Goal: Task Accomplishment & Management: Manage account settings

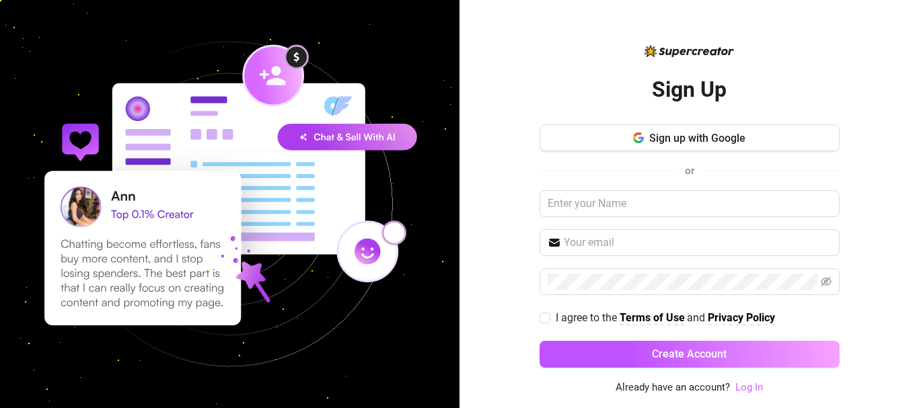
click at [747, 385] on link "Log In" at bounding box center [749, 387] width 28 height 12
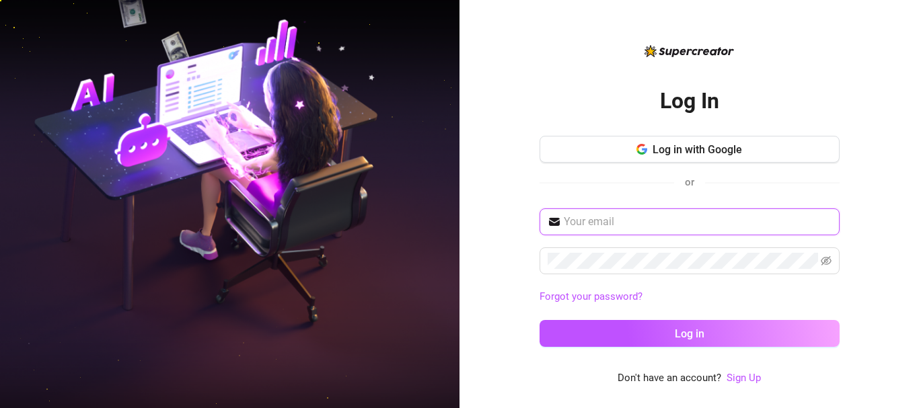
type input "[EMAIL_ADDRESS][DOMAIN_NAME]"
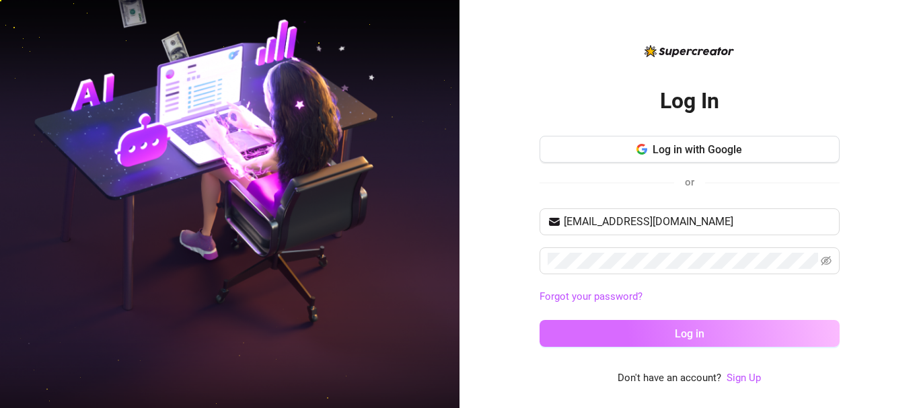
click at [698, 334] on span "Log in" at bounding box center [690, 334] width 30 height 13
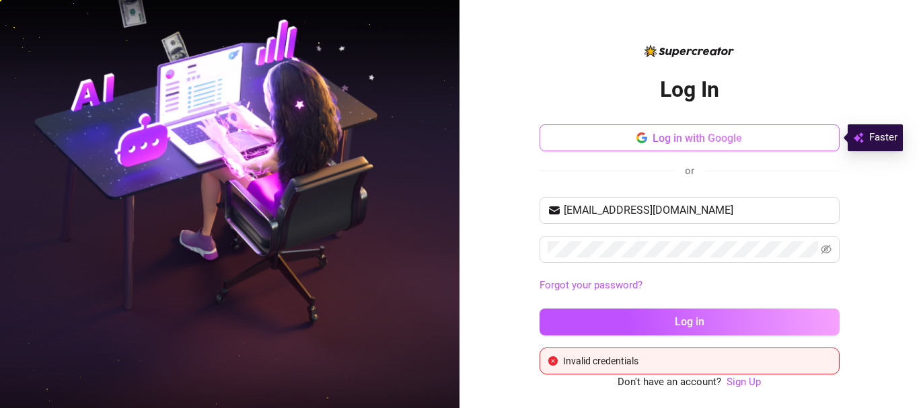
click at [719, 139] on span "Log in with Google" at bounding box center [696, 138] width 89 height 13
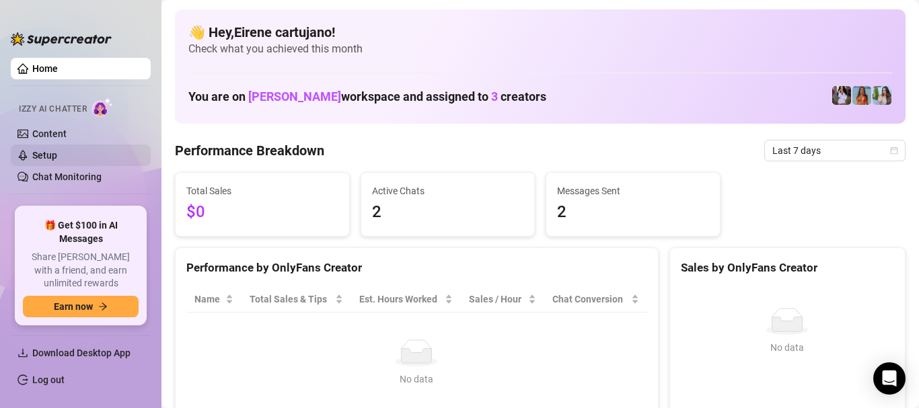
click at [57, 150] on link "Setup" at bounding box center [44, 155] width 25 height 11
